Goal: Navigation & Orientation: Find specific page/section

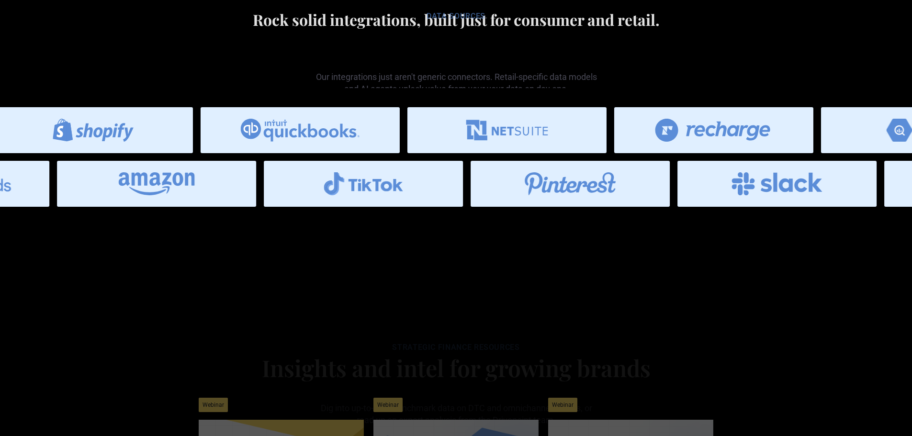
scroll to position [4571, 0]
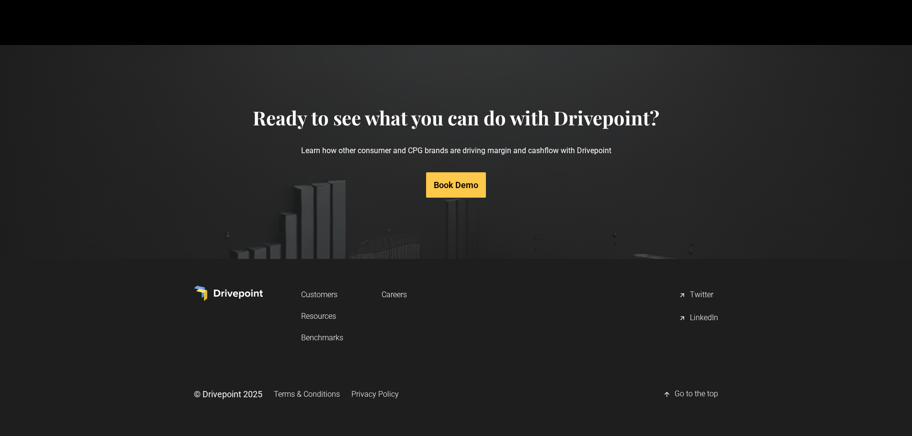
click at [405, 294] on link "Careers" at bounding box center [393, 295] width 25 height 18
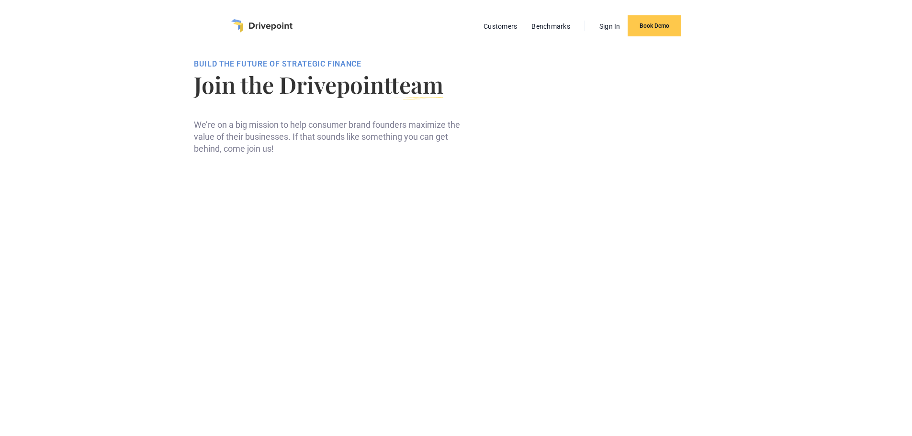
click at [280, 19] on div "Customers Benchmarks Sign In Book Demo" at bounding box center [456, 25] width 450 height 21
click at [278, 21] on img "home" at bounding box center [261, 25] width 61 height 13
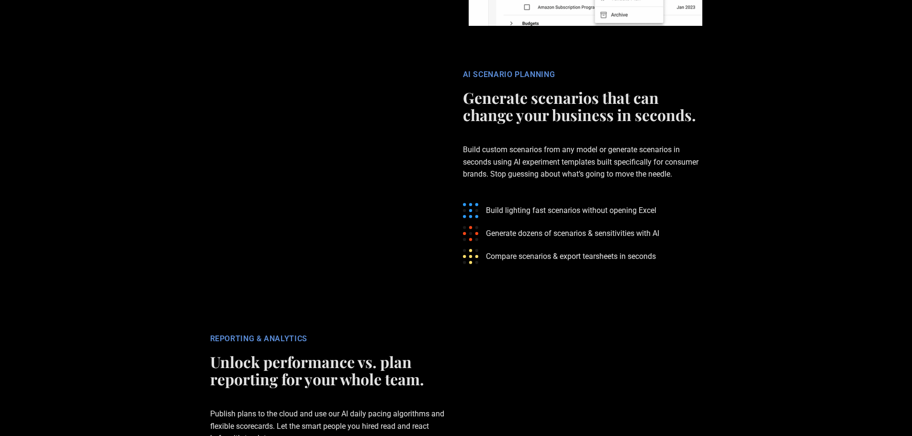
scroll to position [1723, 0]
